Goal: Task Accomplishment & Management: Manage account settings

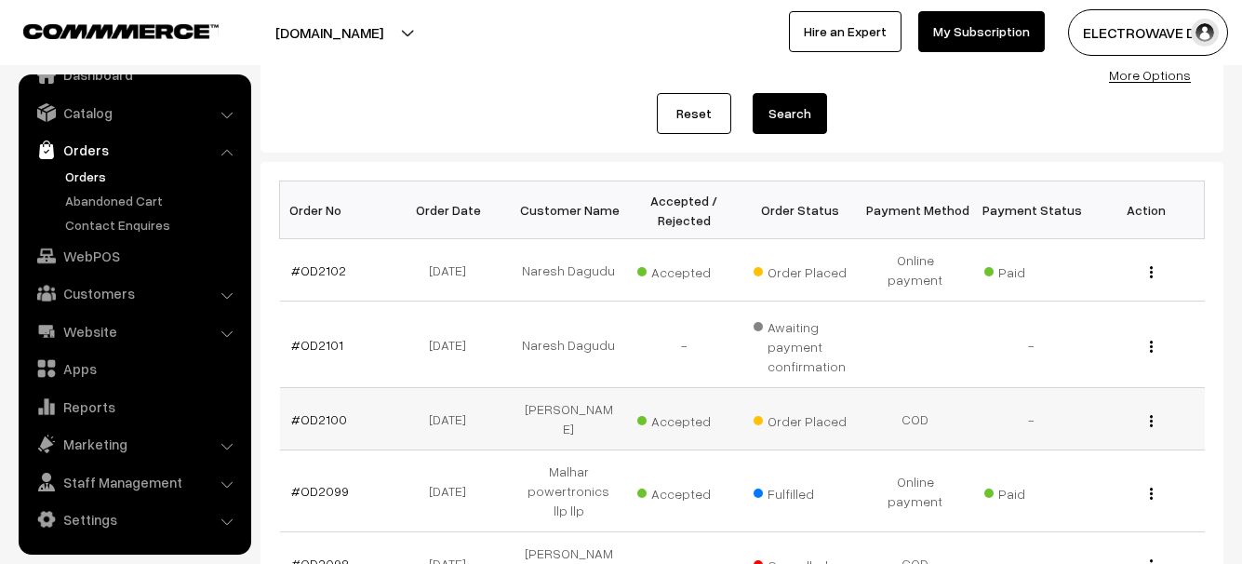
scroll to position [279, 0]
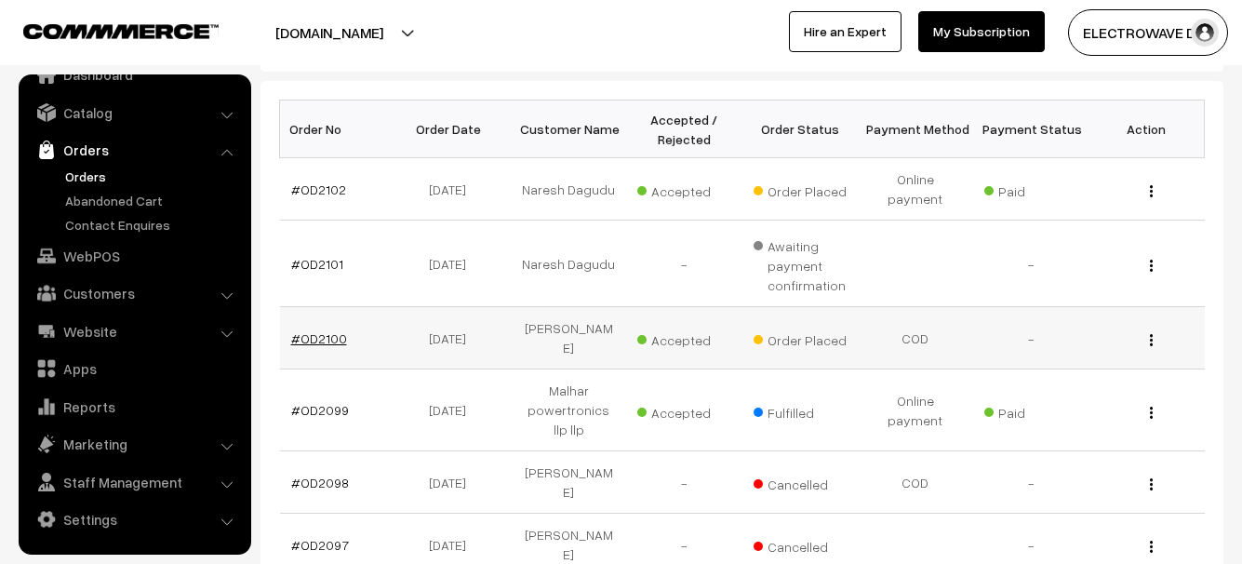
click at [316, 330] on link "#OD2100" at bounding box center [319, 338] width 56 height 16
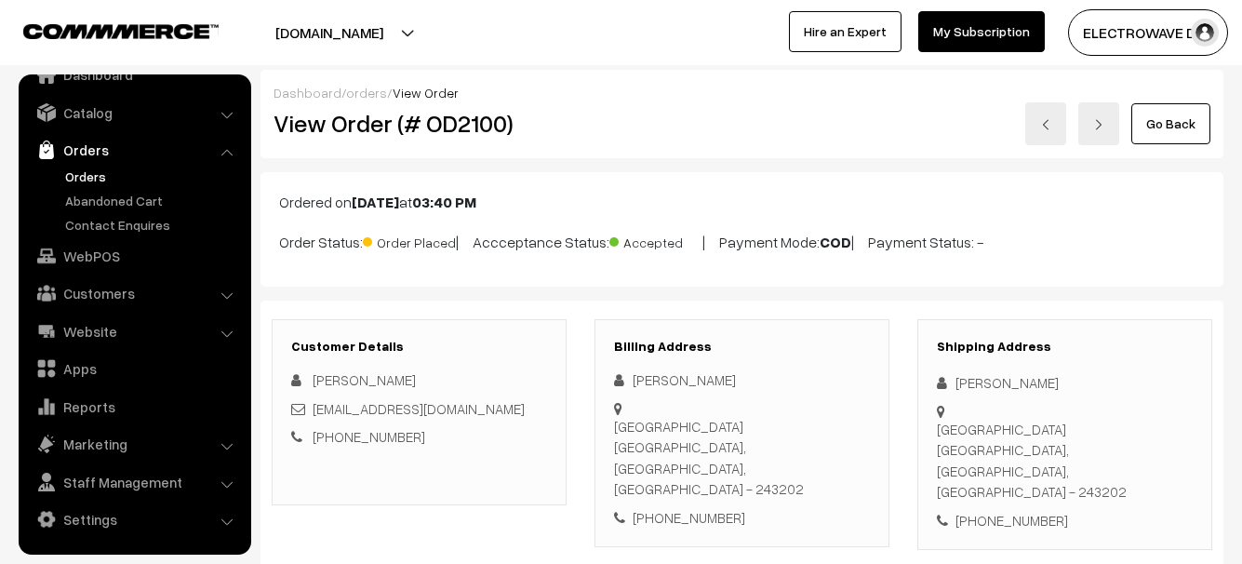
click at [1040, 510] on div "+91 8954450537" at bounding box center [1065, 520] width 256 height 21
copy div "8954450537"
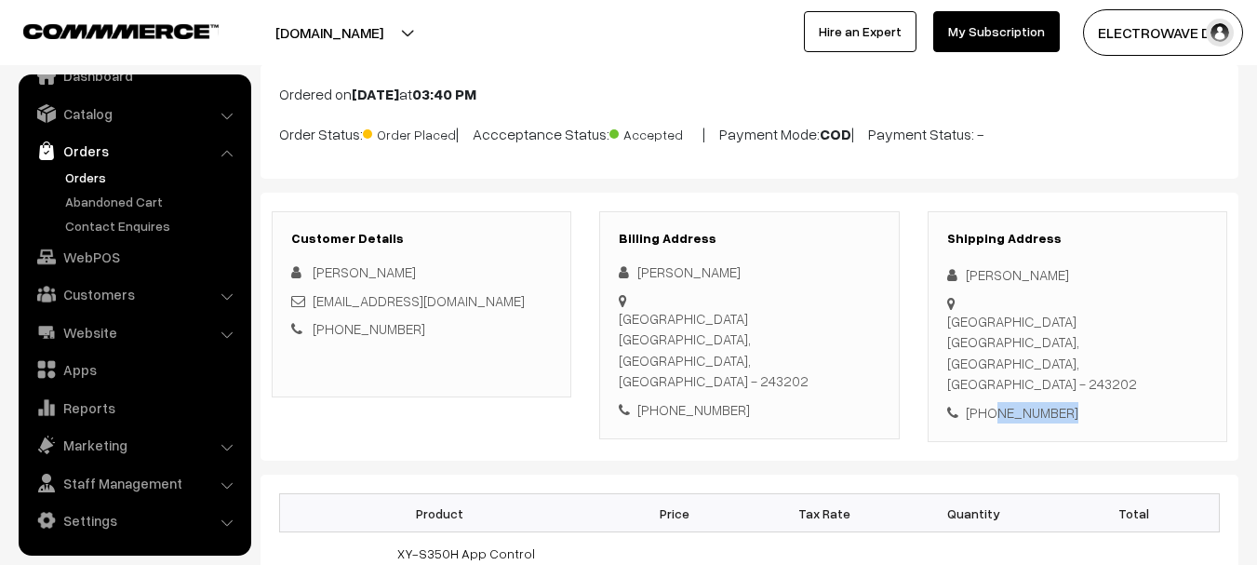
scroll to position [93, 0]
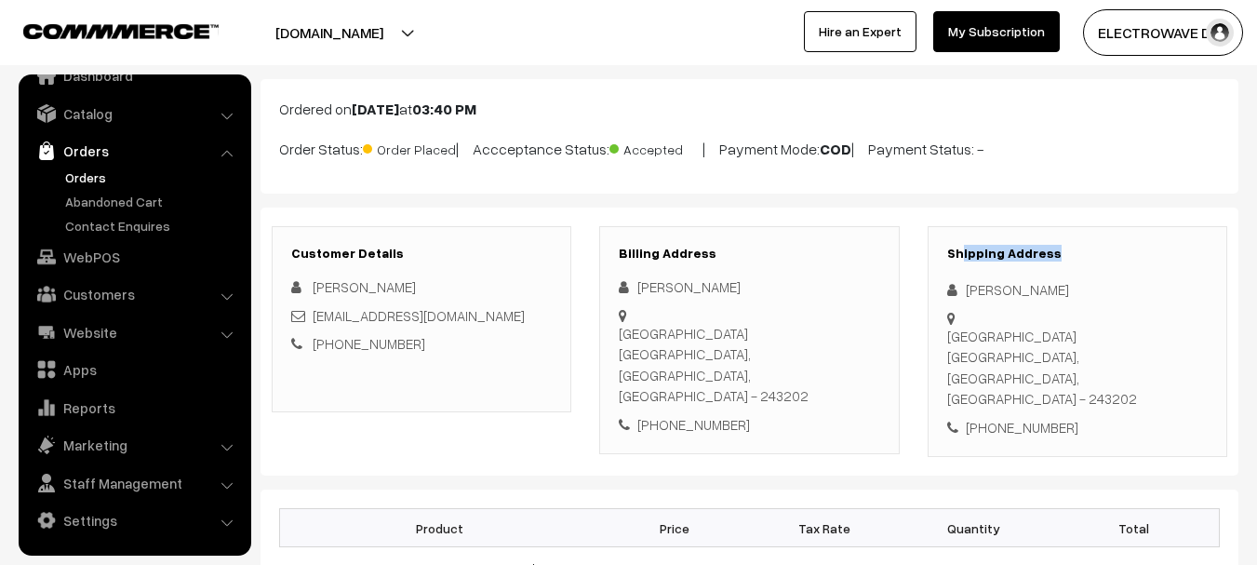
drag, startPoint x: 1076, startPoint y: 227, endPoint x: 1020, endPoint y: 230, distance: 56.8
click at [1039, 230] on div "Shipping Address Ravi Babu Isapur road Bareilly, Uttar Pradesh, India - 243202 …" at bounding box center [1077, 342] width 300 height 232
click at [939, 237] on div "Shipping Address Ravi Babu Isapur road Bareilly, Uttar Pradesh, India - 243202 …" at bounding box center [1077, 342] width 300 height 232
copy h3 "Shipping Address"
drag, startPoint x: 937, startPoint y: 247, endPoint x: 1096, endPoint y: 245, distance: 159.1
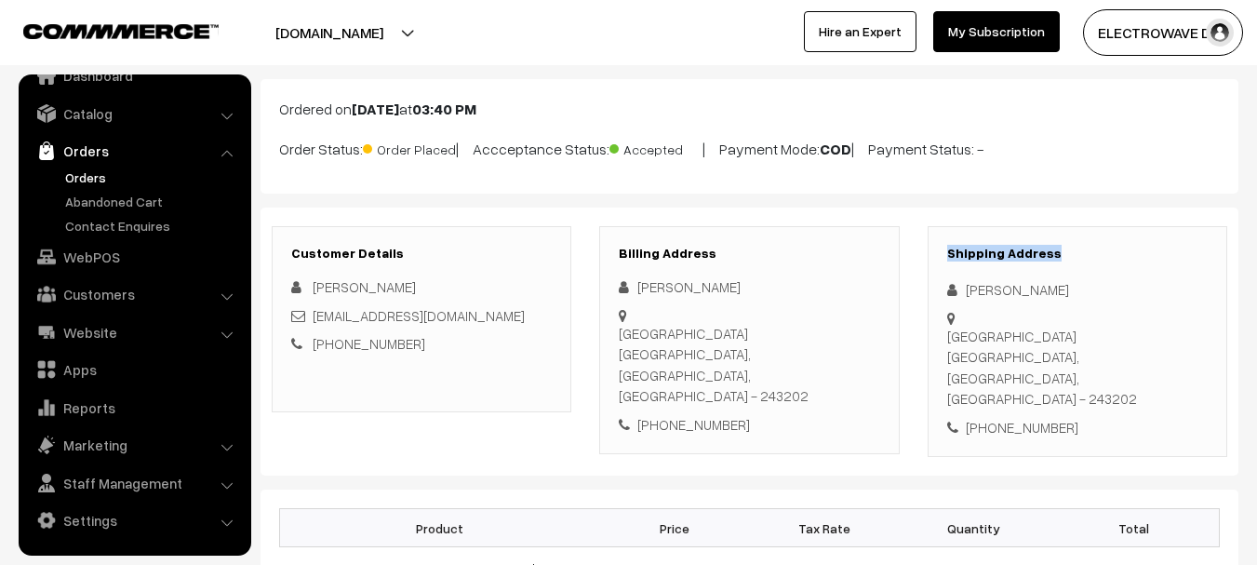
click at [1096, 245] on div "Shipping Address Ravi Babu Isapur road Bareilly, Uttar Pradesh, India - 243202 …" at bounding box center [1077, 342] width 300 height 232
click at [83, 174] on link "Orders" at bounding box center [152, 177] width 184 height 20
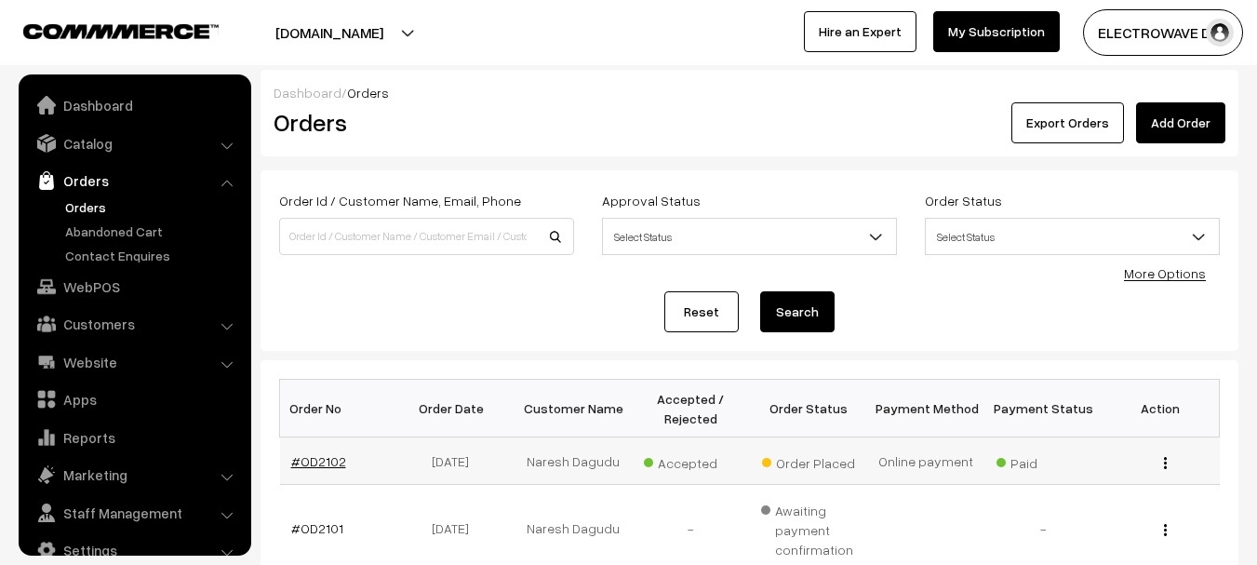
scroll to position [30, 0]
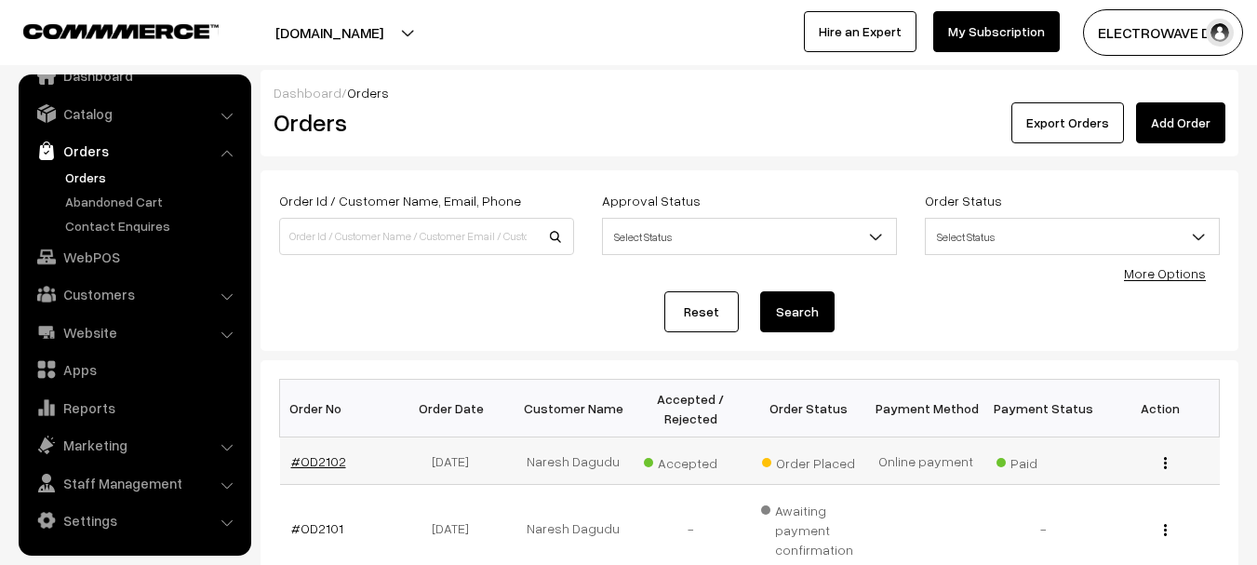
click at [326, 464] on link "#OD2102" at bounding box center [318, 461] width 55 height 16
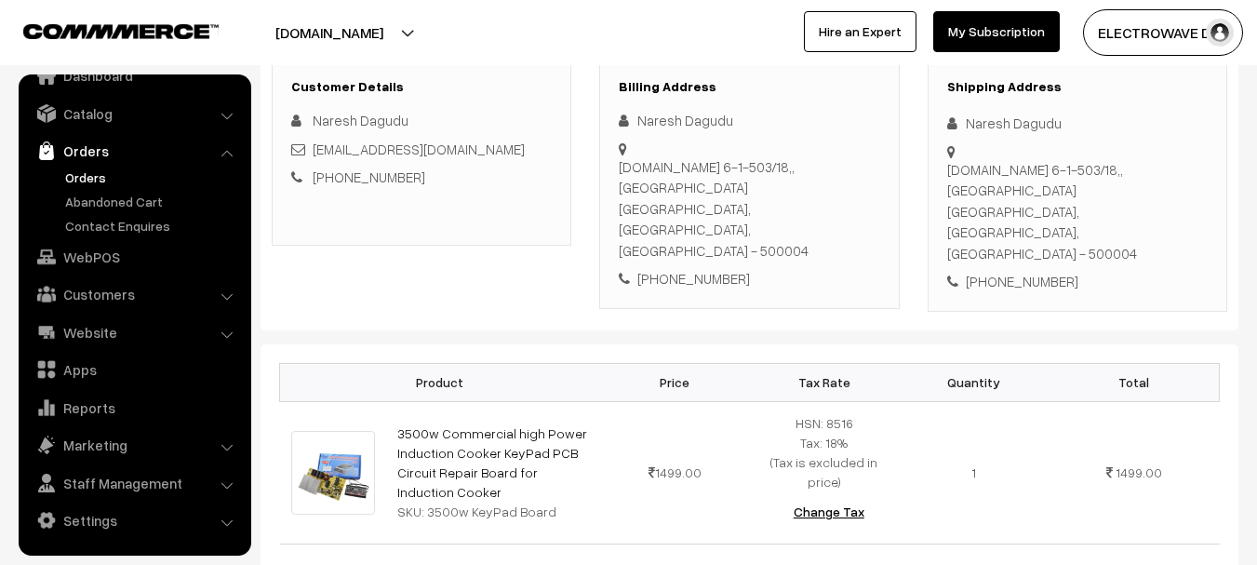
scroll to position [279, 0]
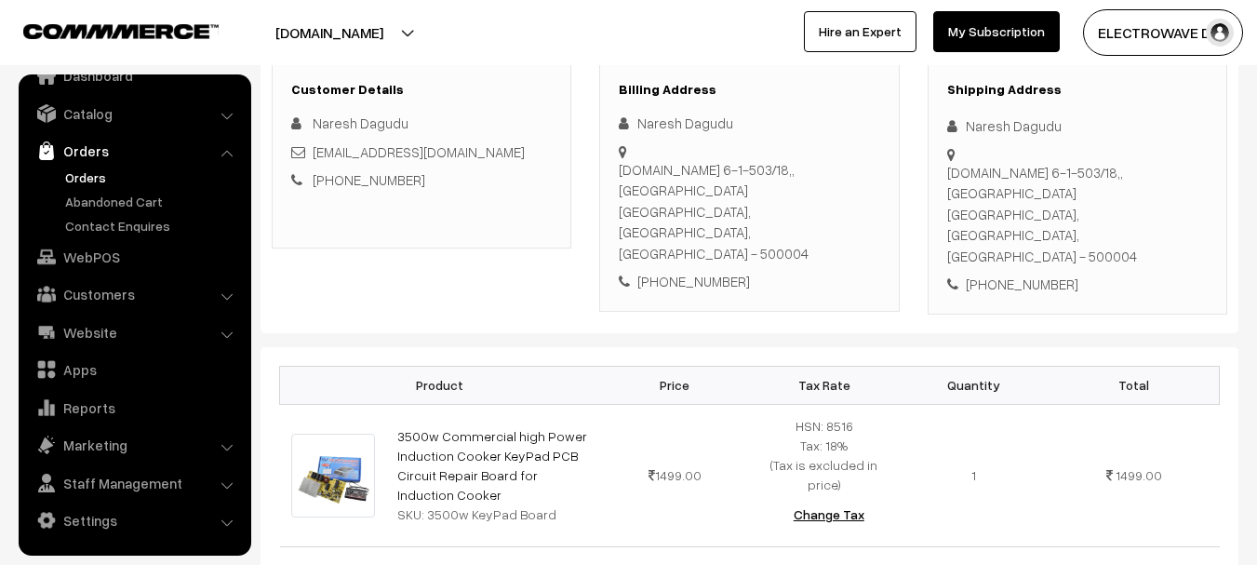
click at [1162, 174] on div "H.No 6-1-503/18,, Khairatabad Hyderabad, Telangana, India - 500004" at bounding box center [1077, 214] width 260 height 105
copy div "500004"
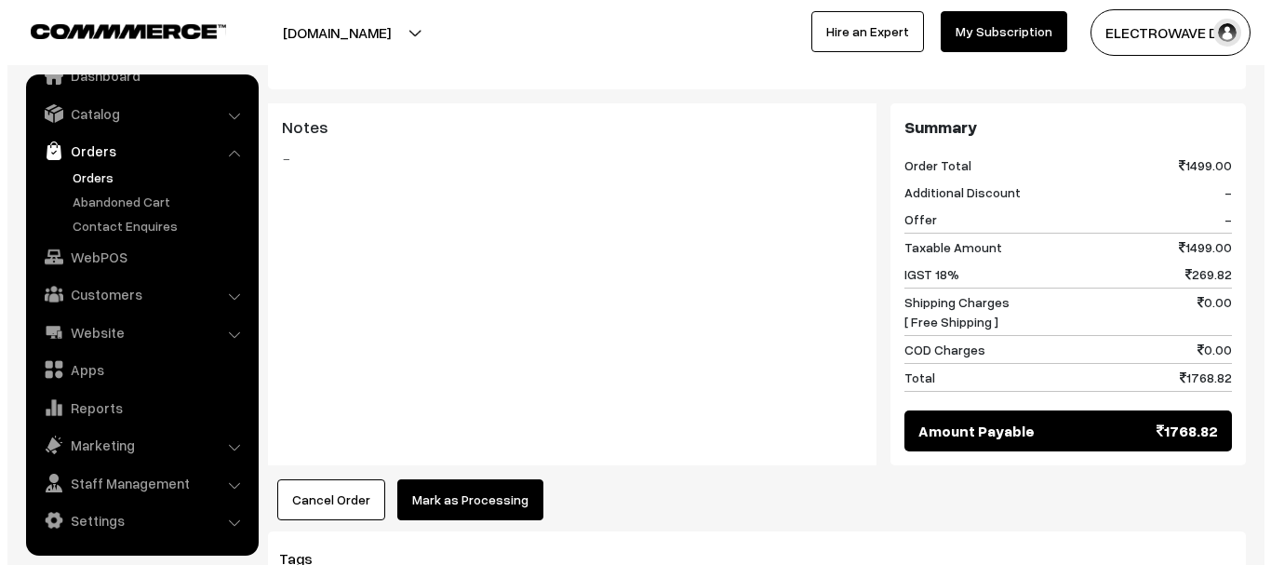
scroll to position [930, 0]
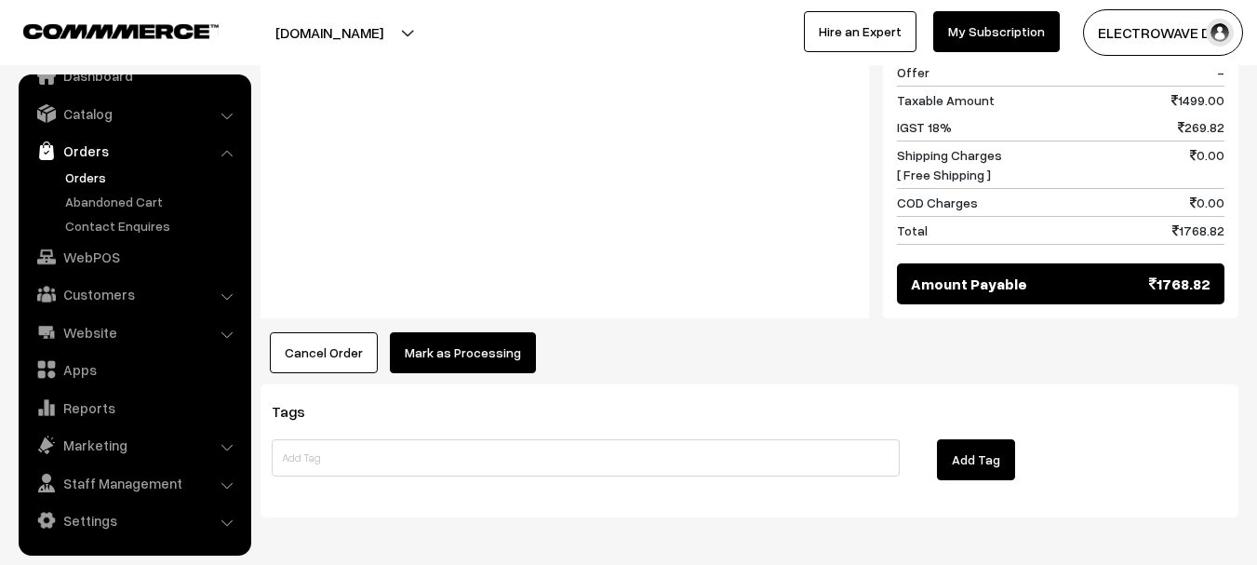
click at [465, 332] on button "Mark as Processing" at bounding box center [463, 352] width 146 height 41
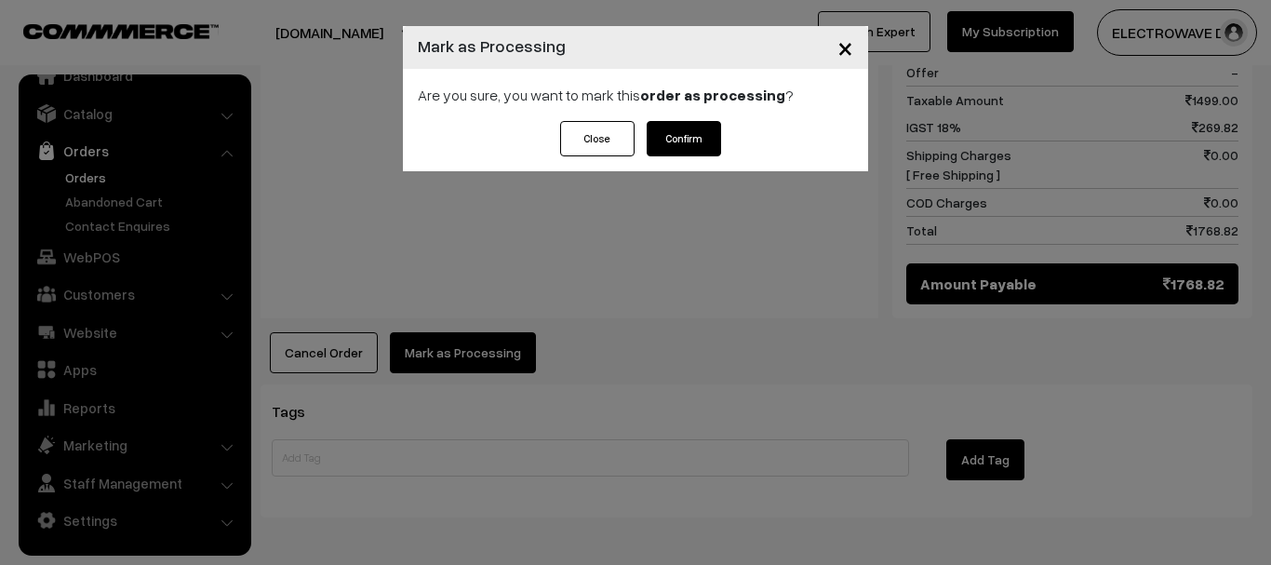
click at [675, 142] on button "Confirm" at bounding box center [684, 138] width 74 height 35
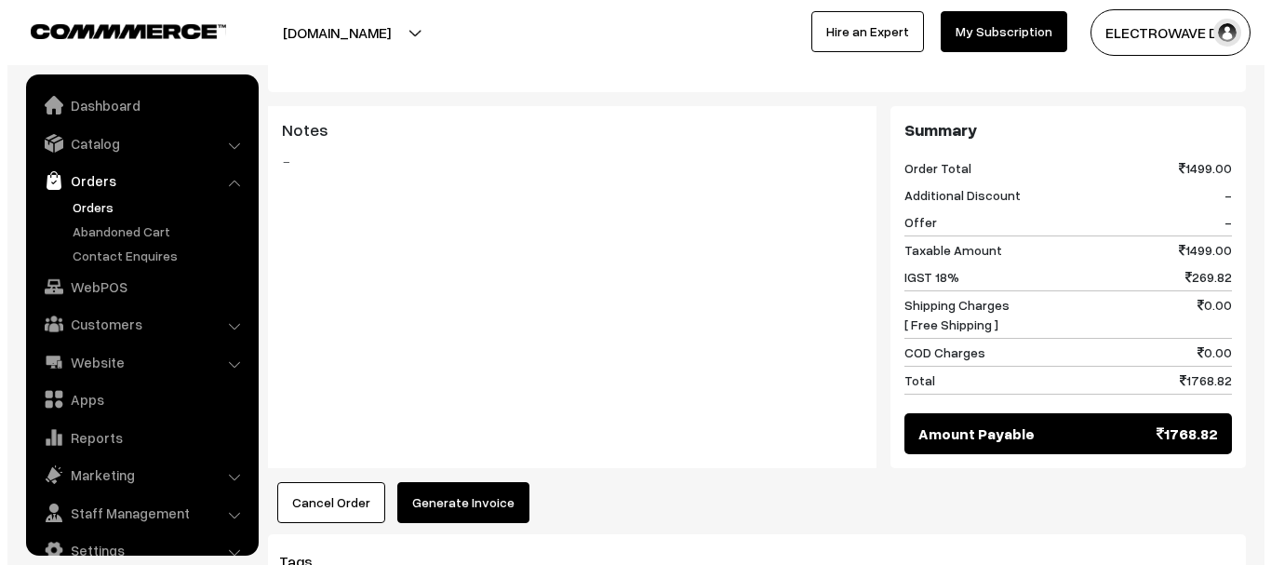
scroll to position [915, 0]
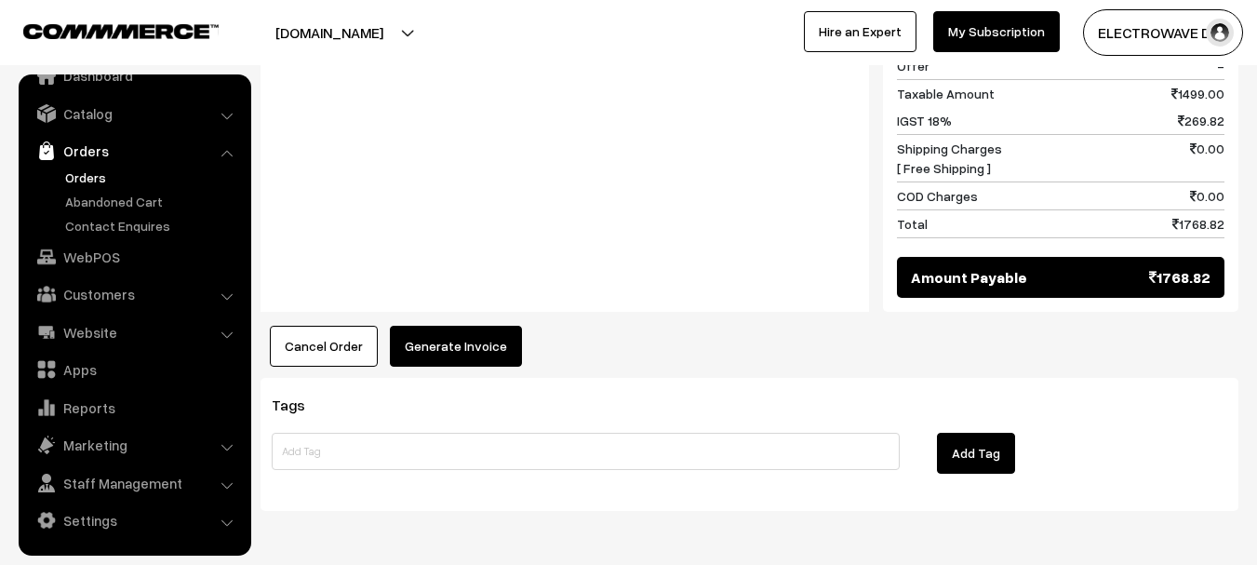
click at [468, 326] on button "Generate Invoice" at bounding box center [456, 346] width 132 height 41
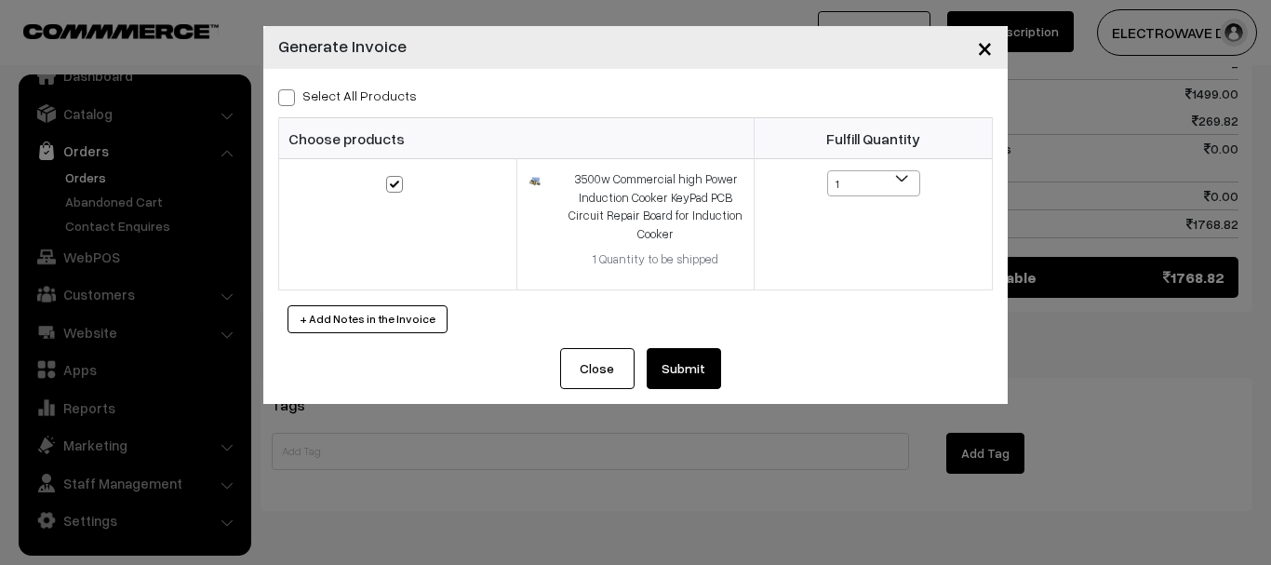
click at [680, 357] on button "Submit" at bounding box center [684, 368] width 74 height 41
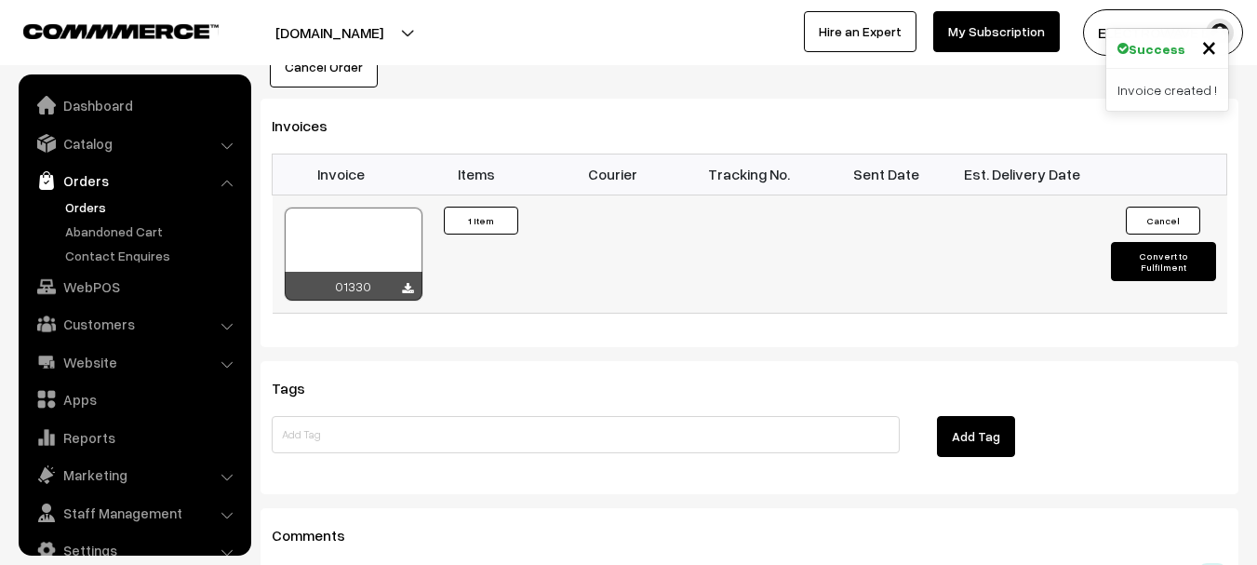
scroll to position [30, 0]
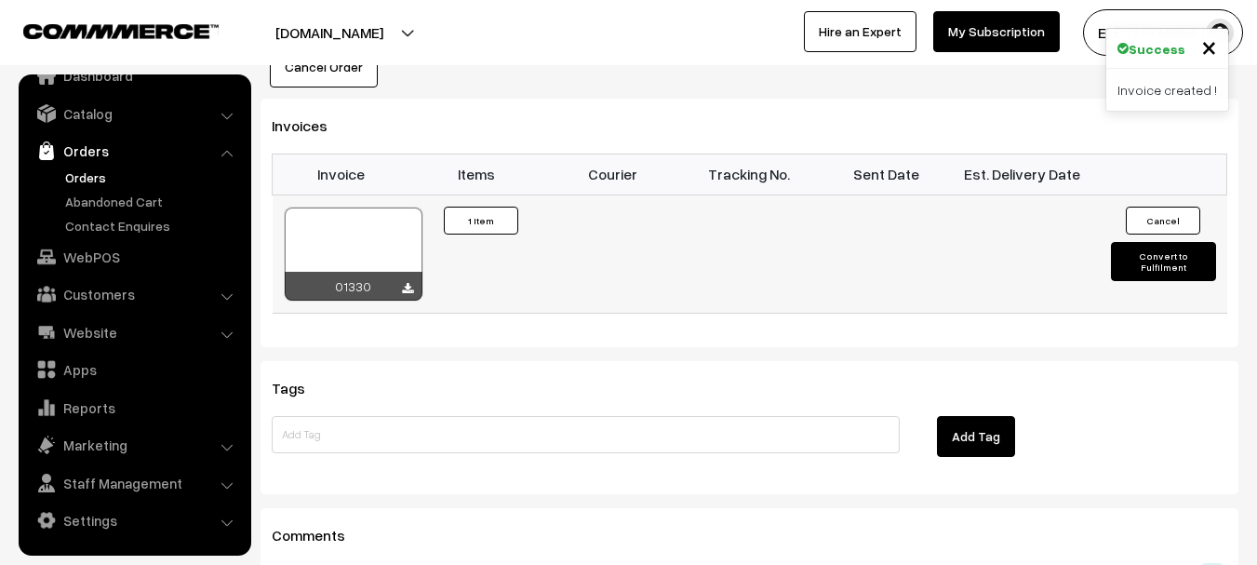
click at [349, 207] on div at bounding box center [354, 253] width 138 height 93
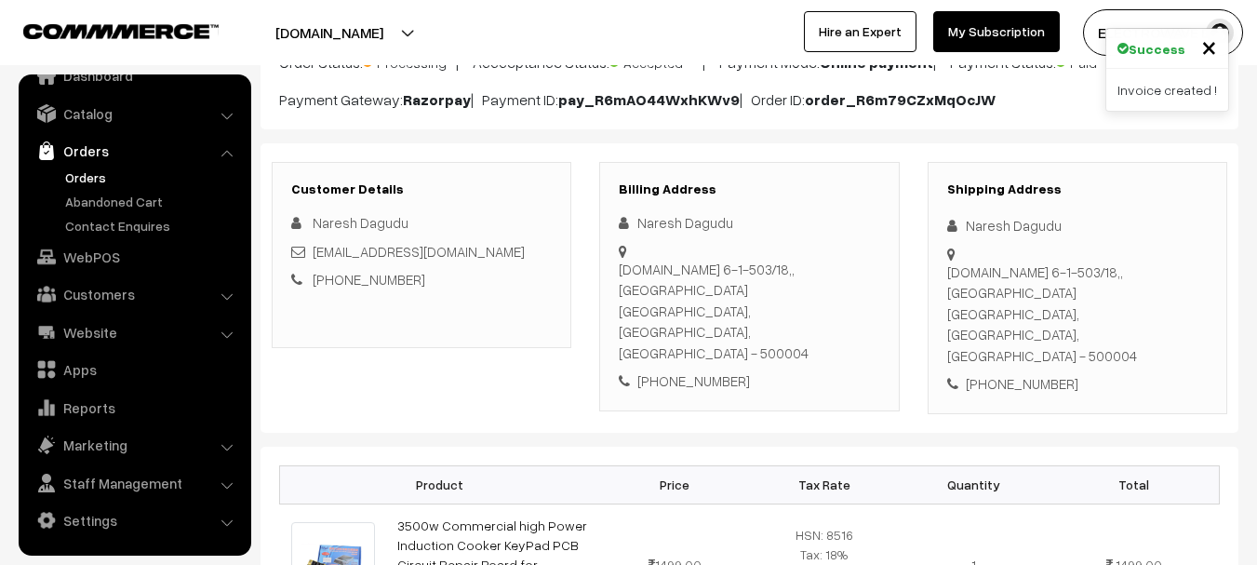
scroll to position [171, 0]
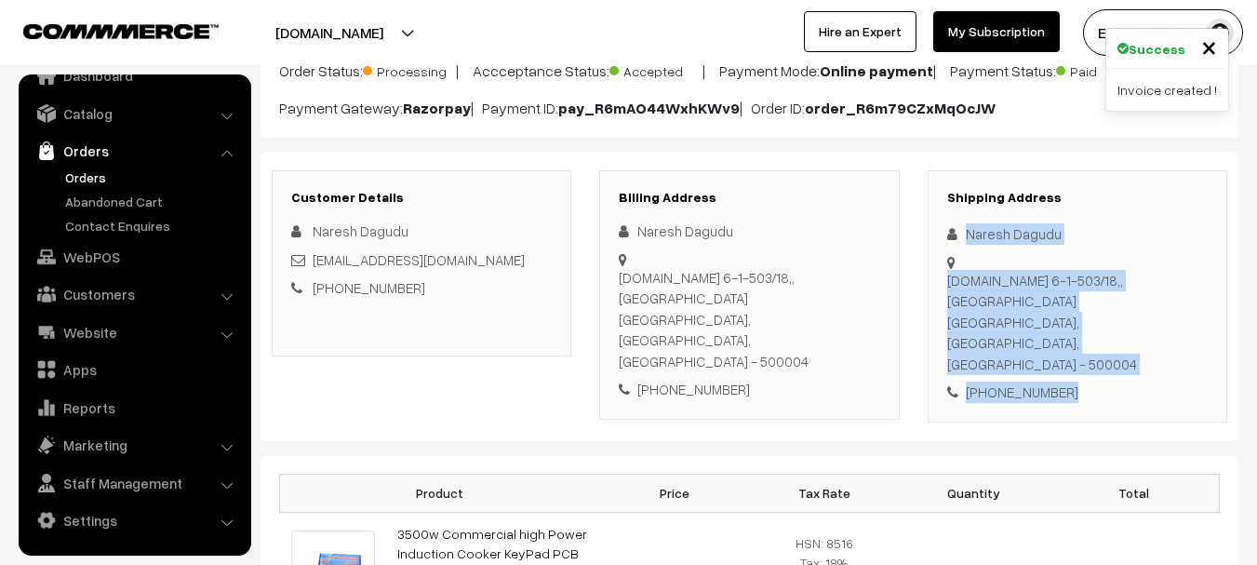
drag, startPoint x: 965, startPoint y: 231, endPoint x: 1073, endPoint y: 304, distance: 130.6
click at [1073, 304] on div "Shipping Address Naresh Dagudu H.No 6-1-503/18,, Khairatabad Hyderabad, Telanga…" at bounding box center [1077, 296] width 300 height 252
copy div "Naresh Dagudu H.No 6-1-503/18,, Khairatabad Hyderabad, Telangana, India - 50000…"
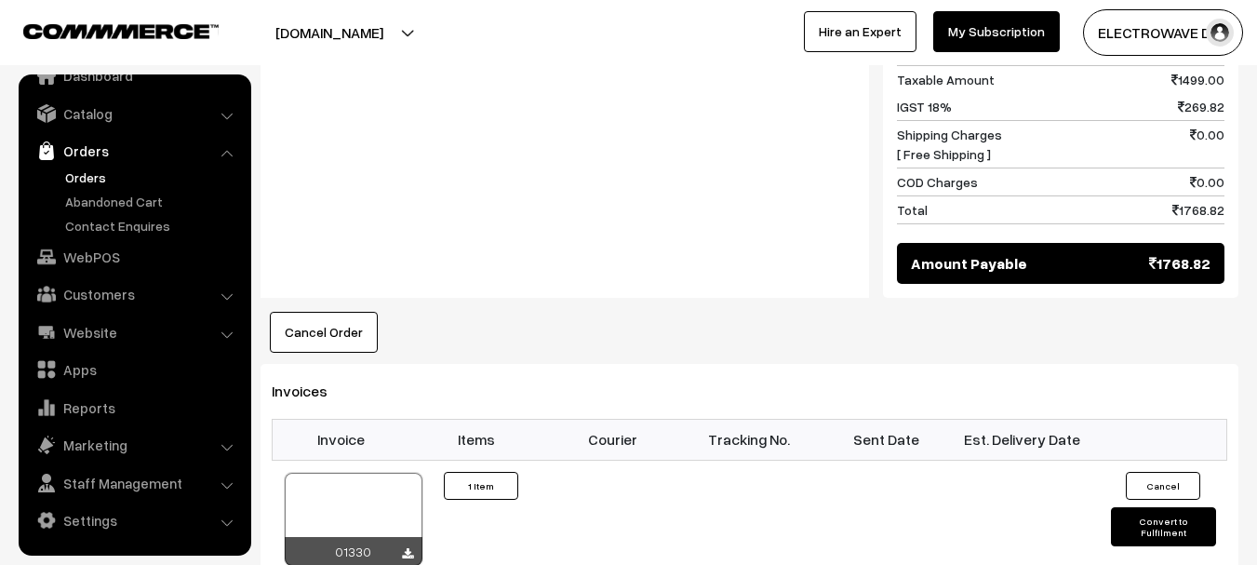
scroll to position [930, 0]
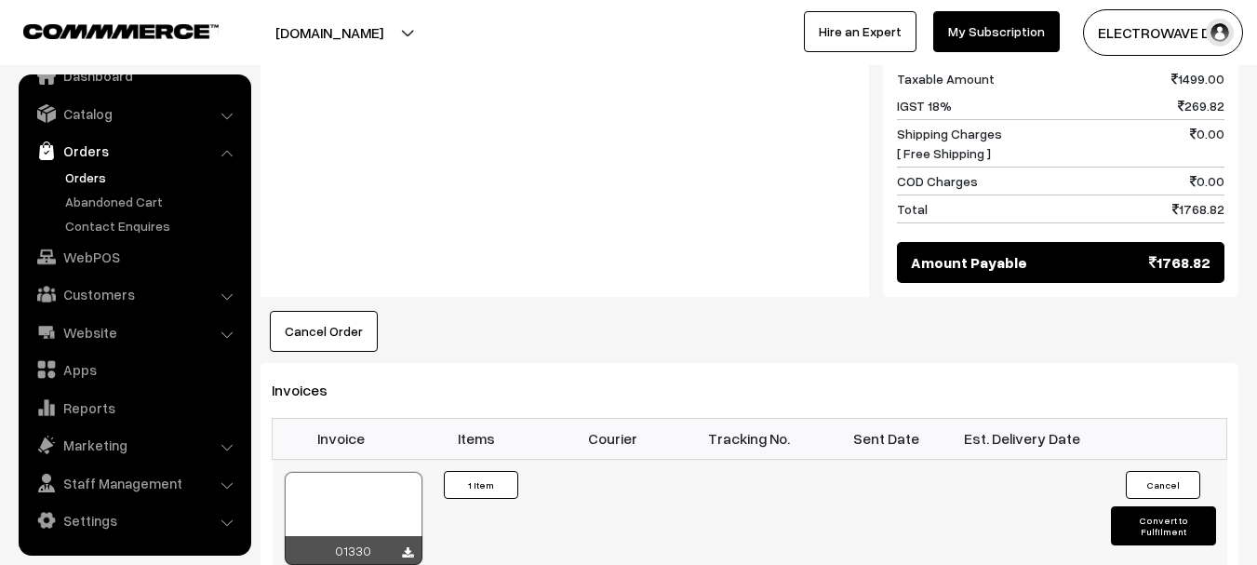
click at [359, 472] on div at bounding box center [354, 518] width 138 height 93
click at [90, 169] on link "Orders" at bounding box center [152, 177] width 184 height 20
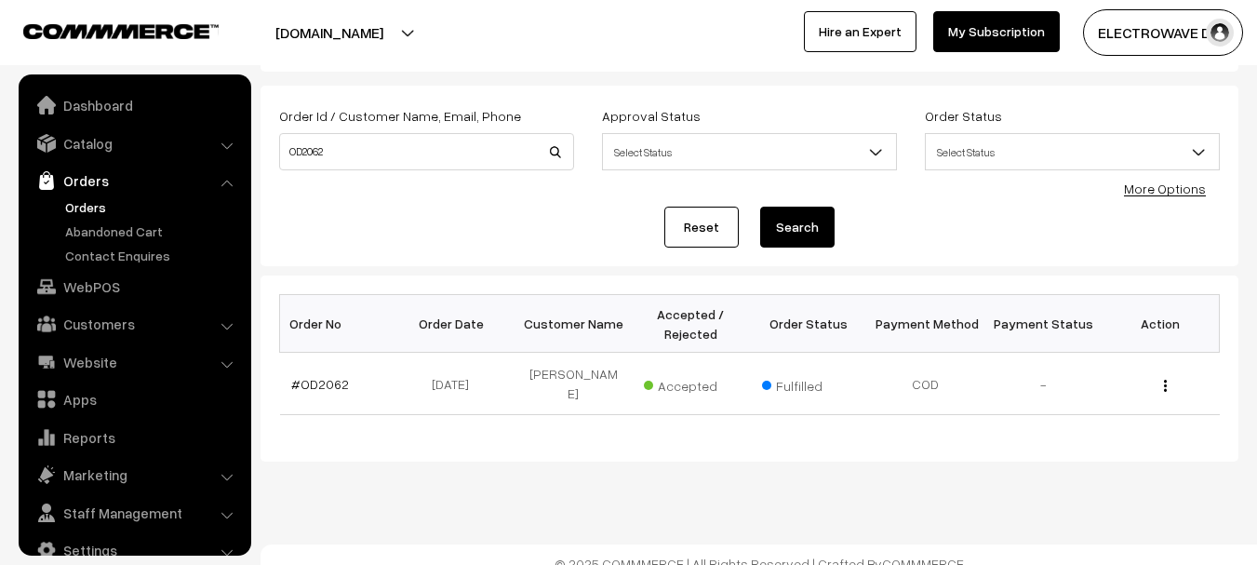
scroll to position [87, 0]
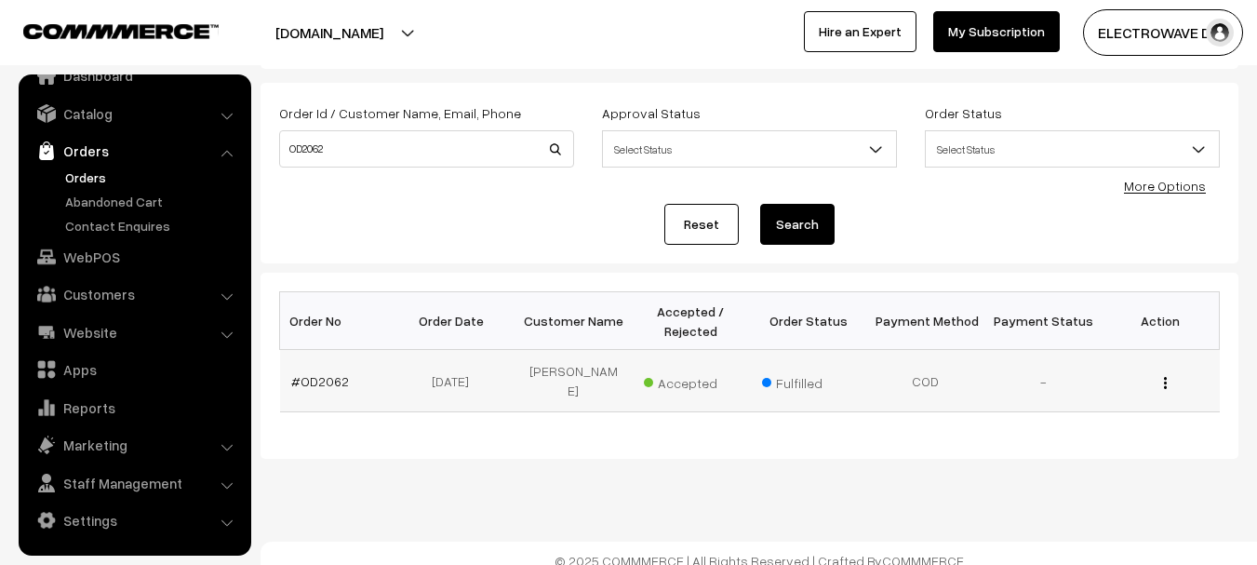
click at [327, 384] on td "#OD2062" at bounding box center [338, 381] width 117 height 62
click at [327, 380] on link "#OD2062" at bounding box center [320, 381] width 58 height 16
click at [322, 376] on link "#OD2062" at bounding box center [320, 381] width 58 height 16
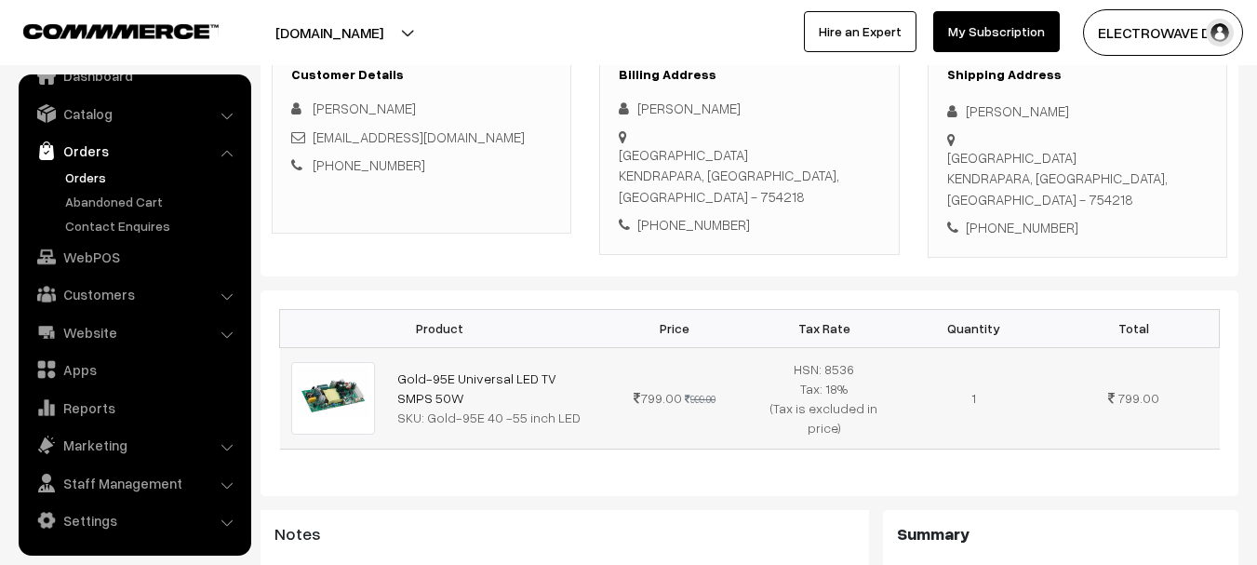
scroll to position [279, 0]
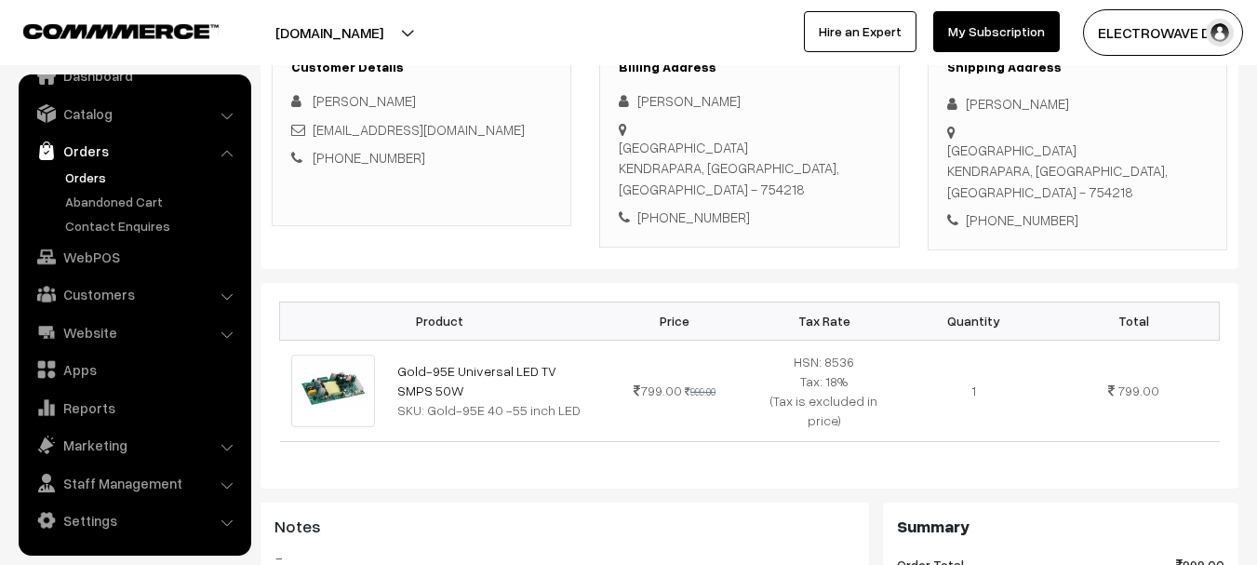
click at [99, 187] on ul "Orders" at bounding box center [134, 201] width 223 height 68
click at [91, 186] on link "Orders" at bounding box center [152, 177] width 184 height 20
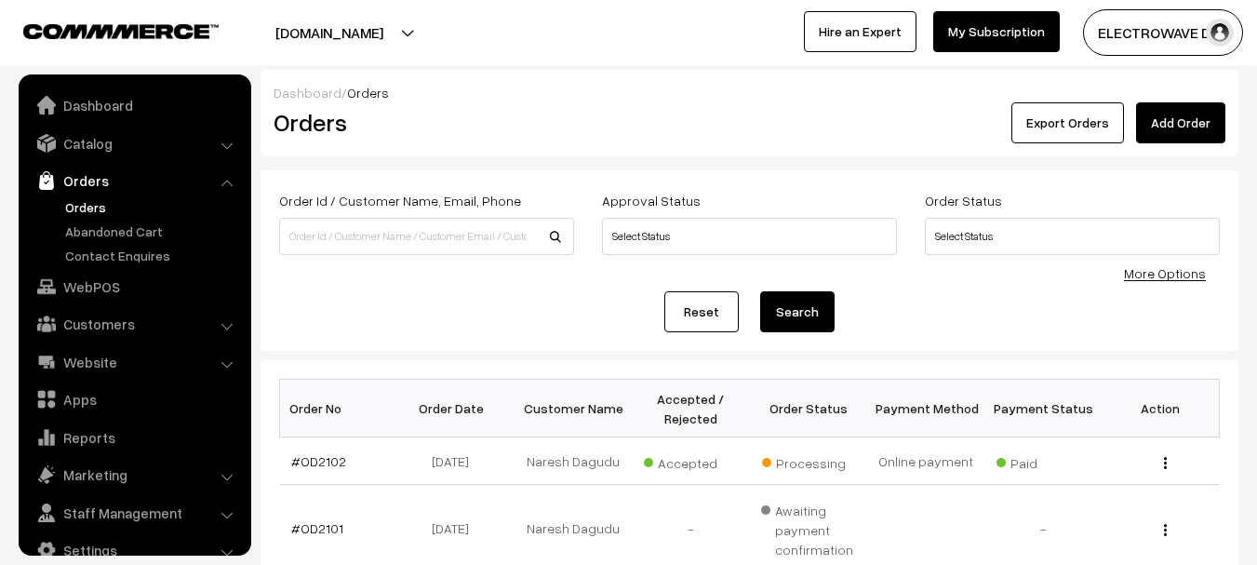
scroll to position [186, 0]
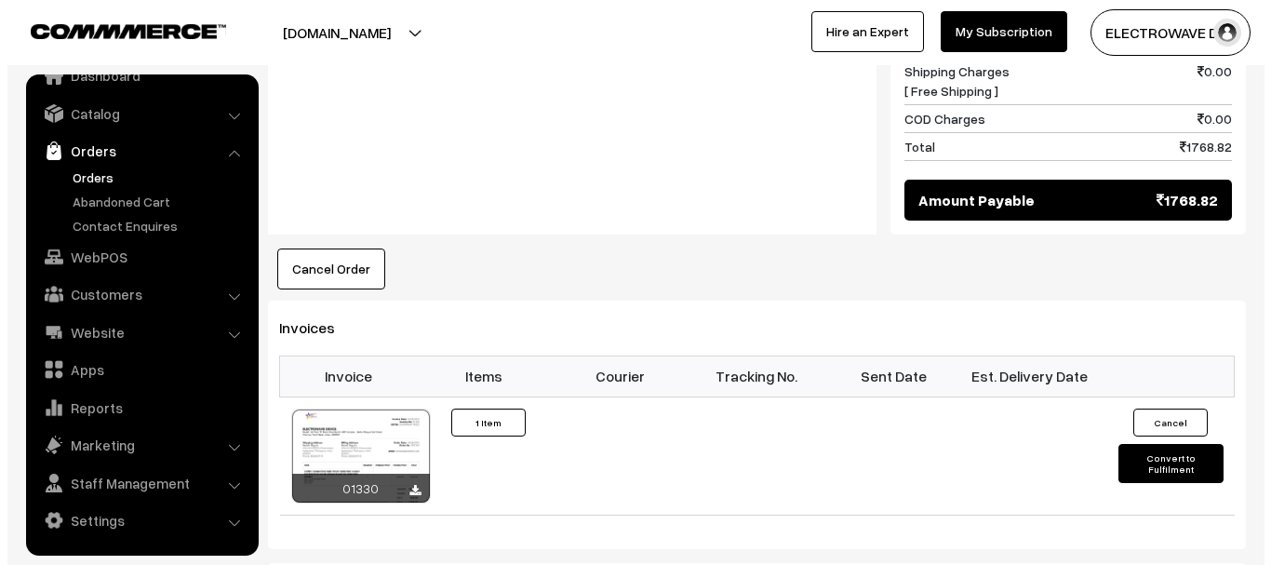
scroll to position [1209, 0]
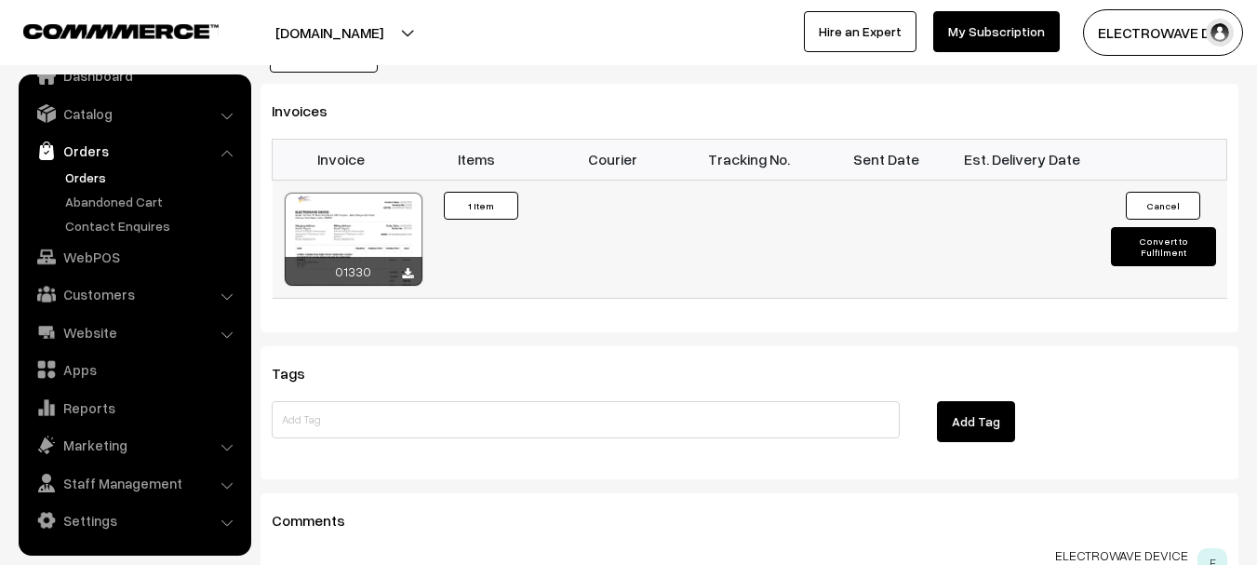
click at [1142, 227] on button "Convert to Fulfilment" at bounding box center [1163, 246] width 105 height 39
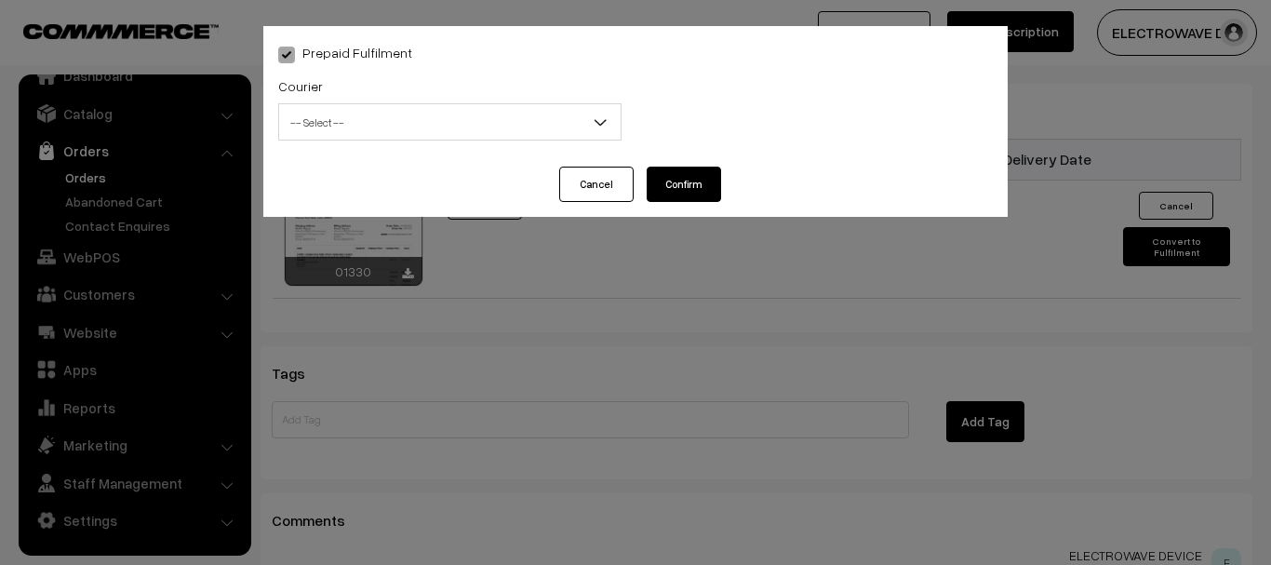
click at [490, 116] on span "-- Select --" at bounding box center [449, 122] width 341 height 33
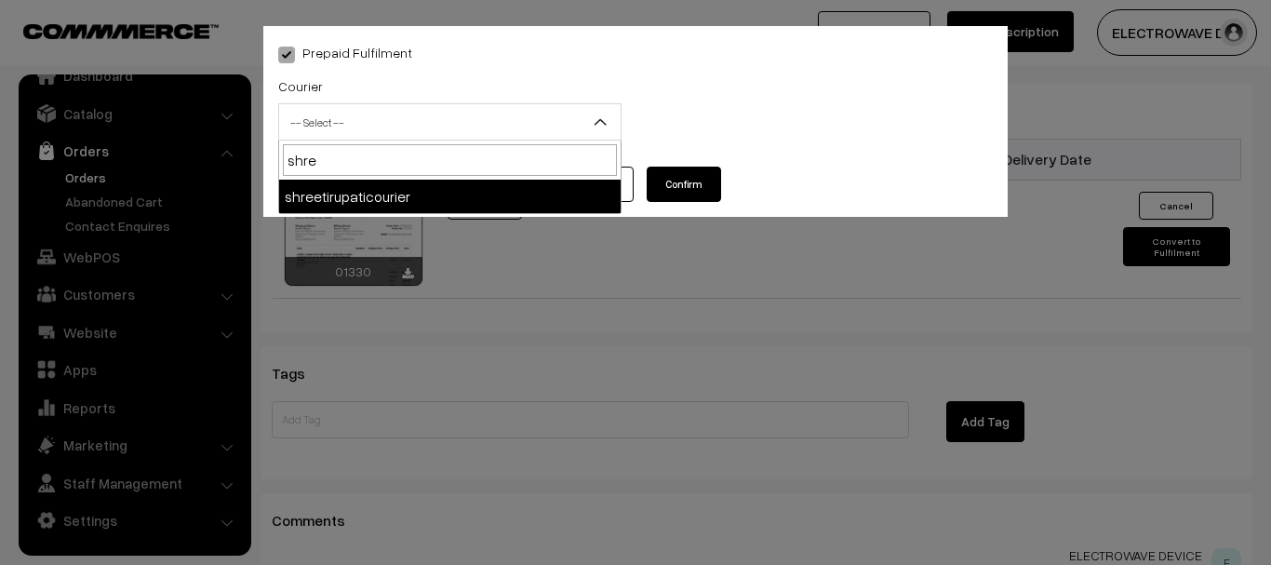
type input "shree"
select select "8"
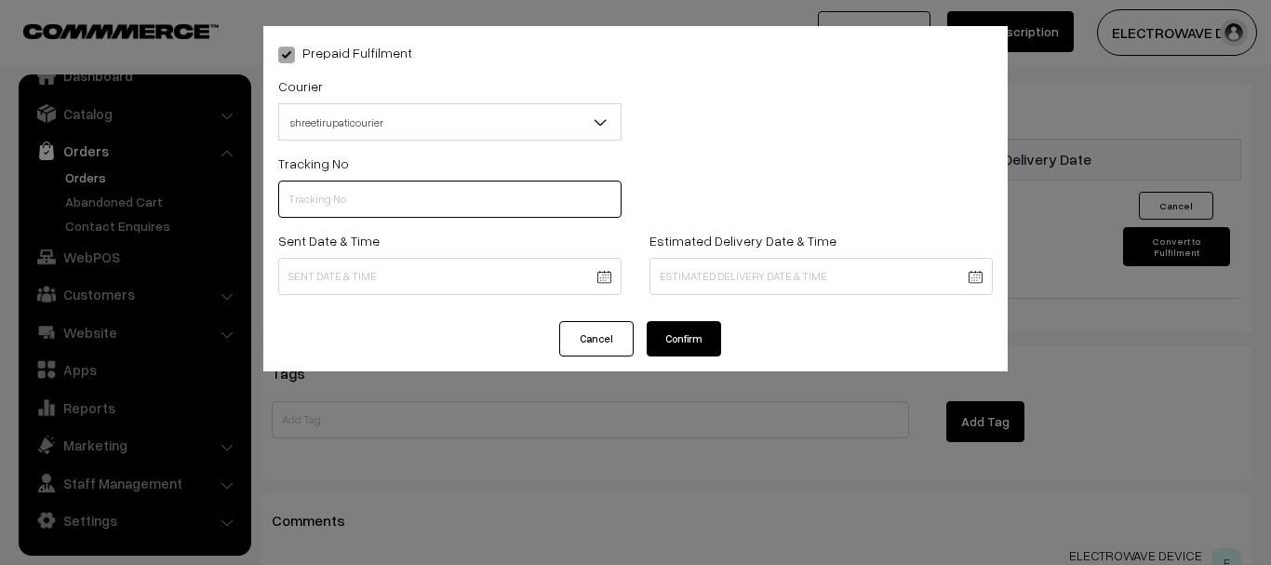
click at [442, 197] on input "text" at bounding box center [449, 198] width 343 height 37
type input "374800041939"
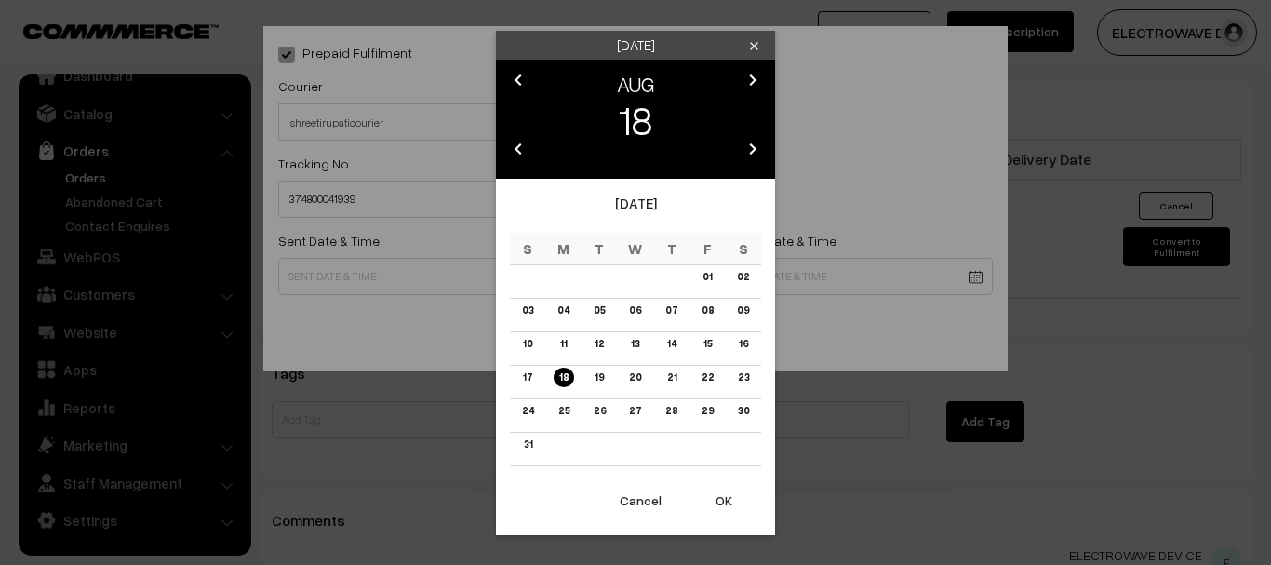
click at [719, 492] on button "OK" at bounding box center [724, 500] width 74 height 41
click at [721, 492] on button "OK" at bounding box center [724, 500] width 74 height 41
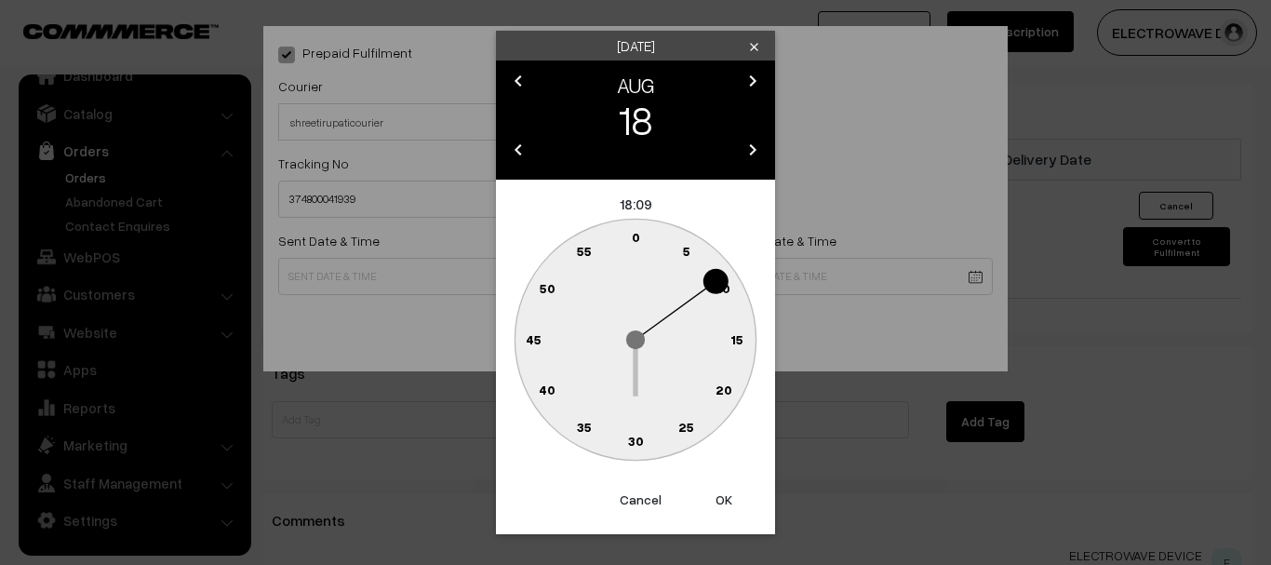
click at [721, 492] on button "OK" at bounding box center [724, 499] width 74 height 41
type input "18-08-2025 18:09"
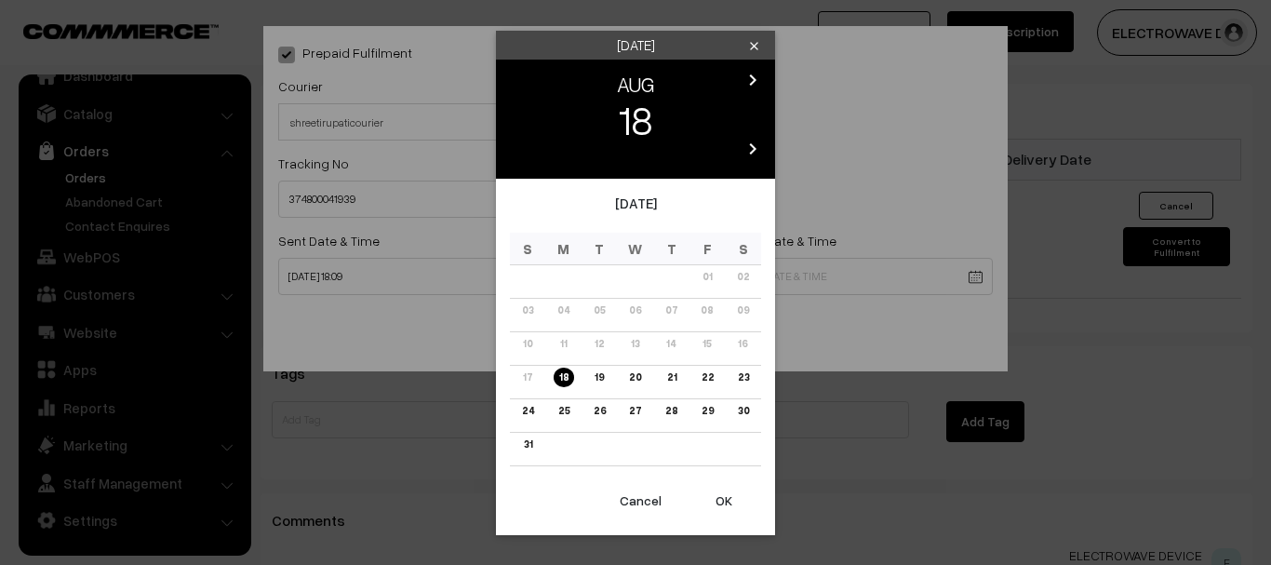
click at [714, 375] on link "22" at bounding box center [706, 377] width 23 height 20
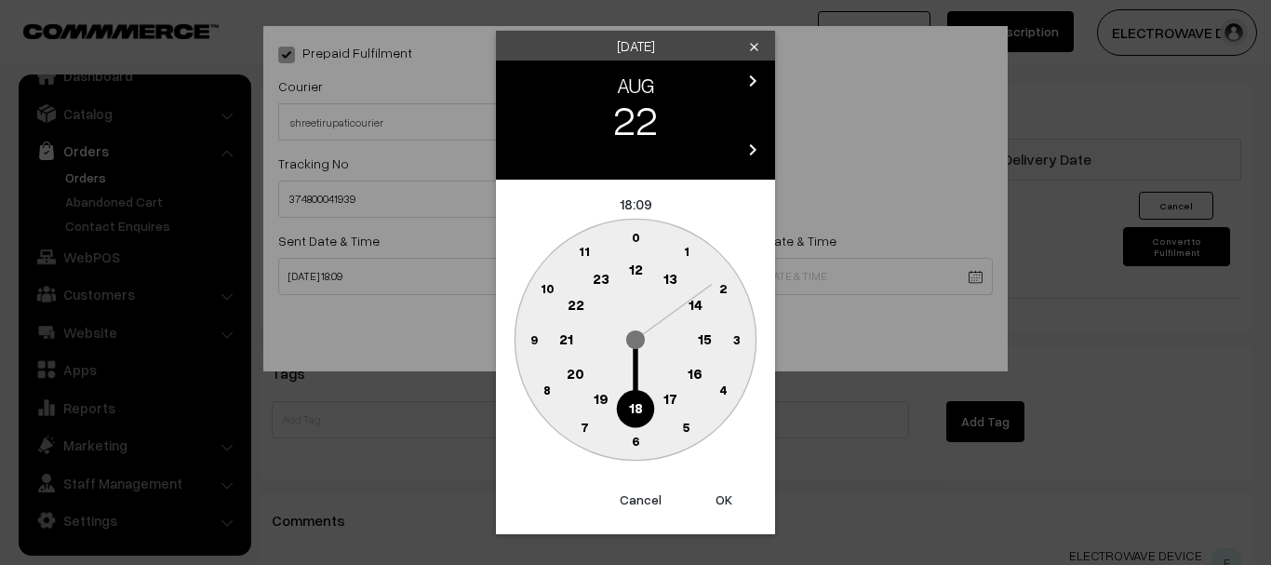
click at [717, 489] on button "OK" at bounding box center [724, 499] width 74 height 41
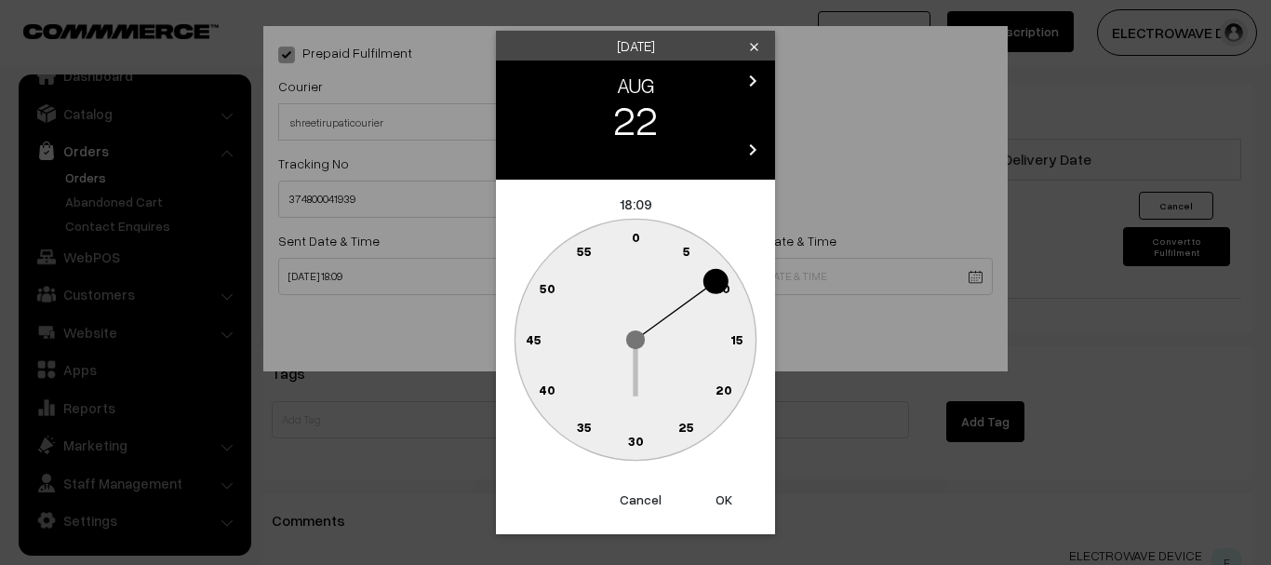
click at [718, 489] on button "OK" at bounding box center [724, 499] width 74 height 41
type input "22-08-2025 18:09"
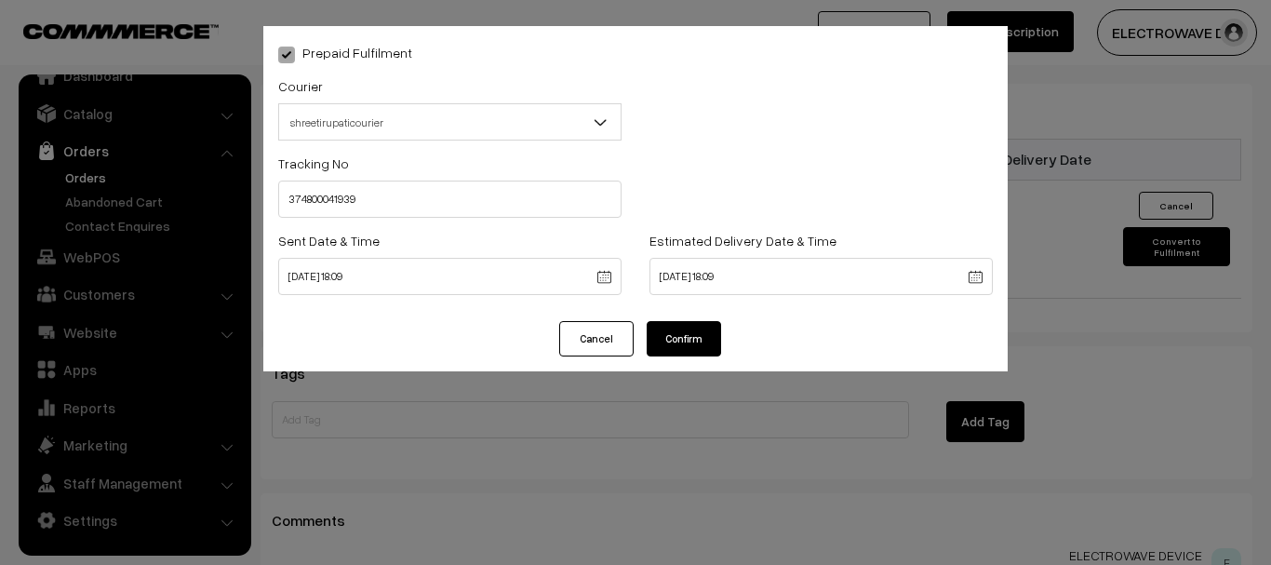
click at [685, 346] on button "Confirm" at bounding box center [684, 338] width 74 height 35
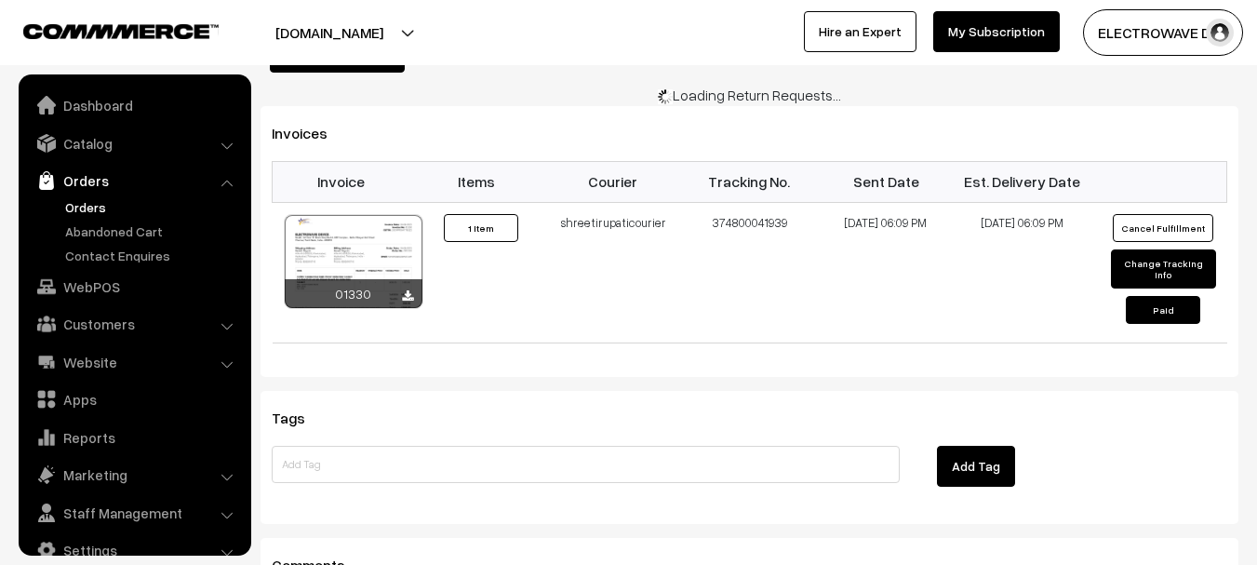
scroll to position [30, 0]
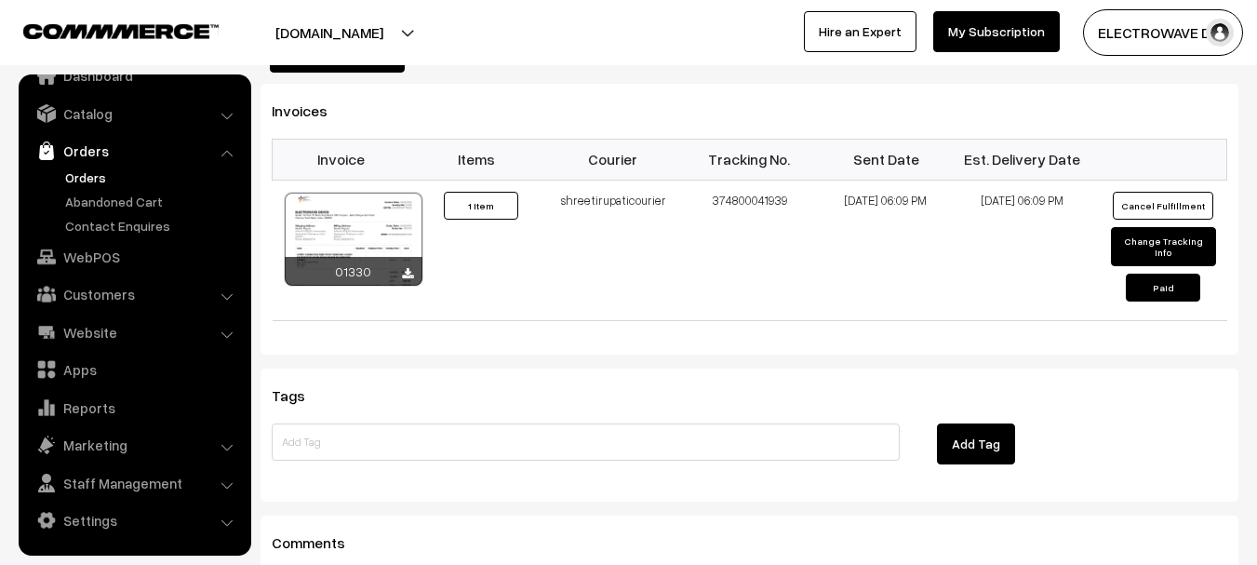
click at [93, 166] on link "Orders" at bounding box center [133, 150] width 221 height 33
click at [78, 175] on link "Orders" at bounding box center [152, 177] width 184 height 20
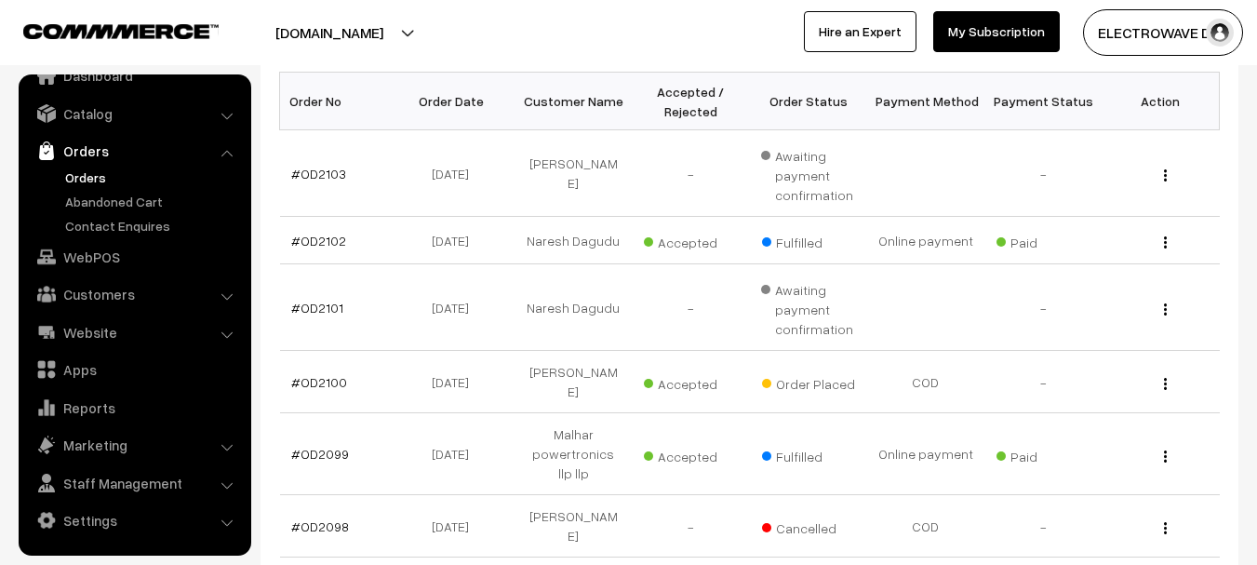
scroll to position [115, 0]
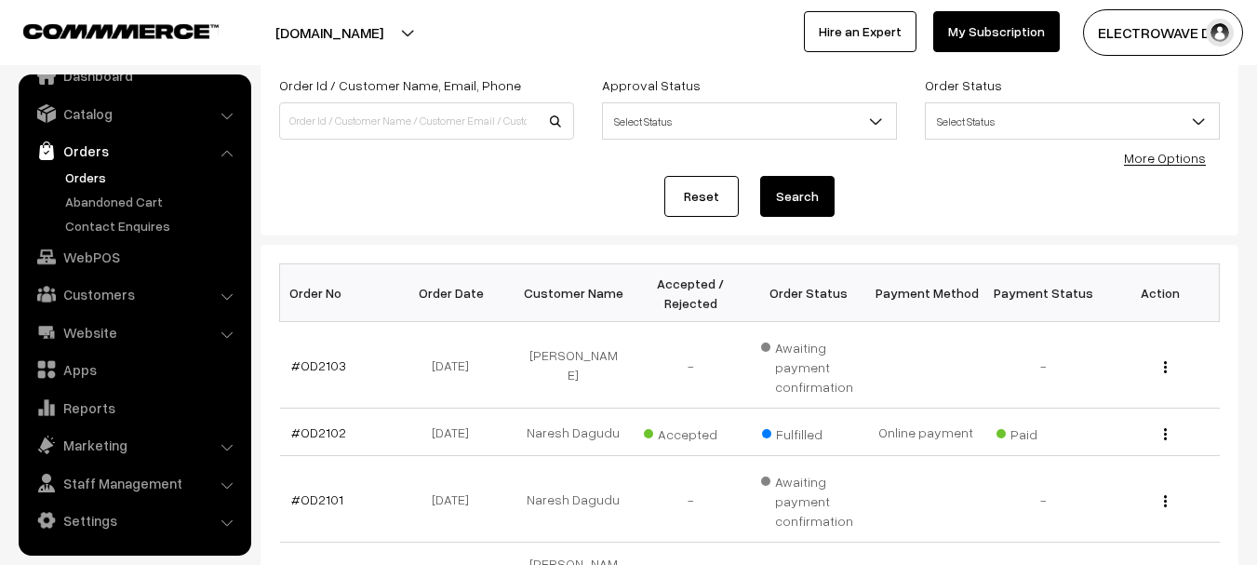
click at [69, 167] on link "Orders" at bounding box center [152, 177] width 184 height 20
click at [74, 174] on link "Orders" at bounding box center [152, 177] width 184 height 20
click at [78, 174] on link "Orders" at bounding box center [152, 177] width 184 height 20
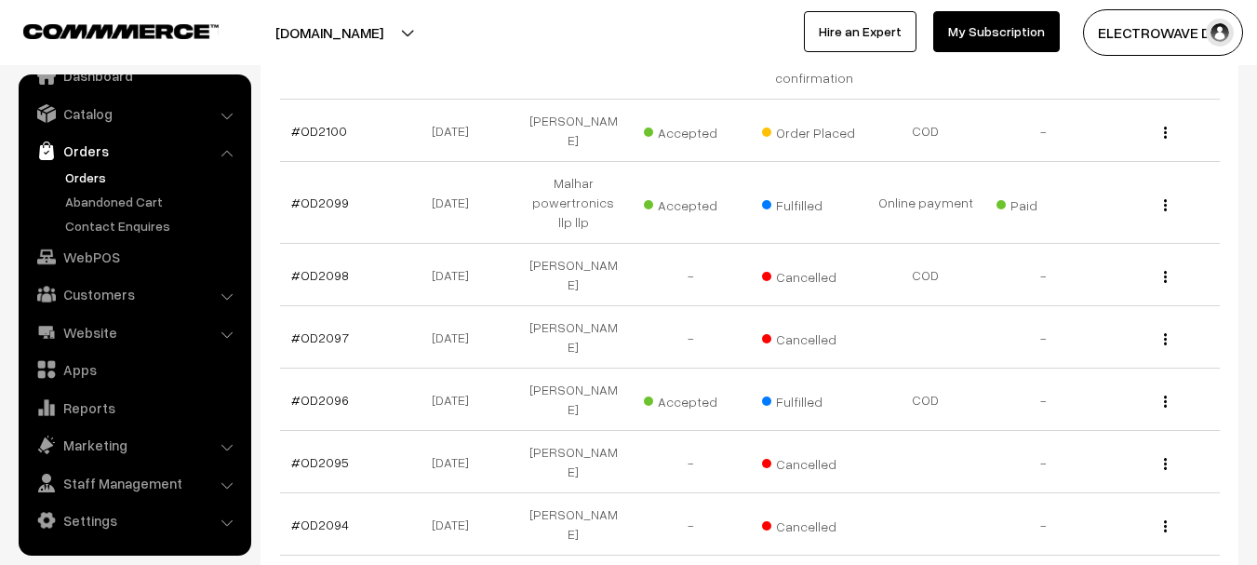
scroll to position [186, 0]
